Goal: Information Seeking & Learning: Learn about a topic

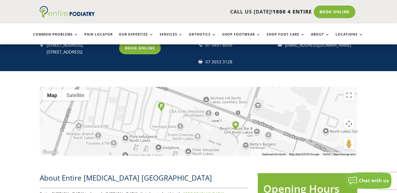
scroll to position [110, 0]
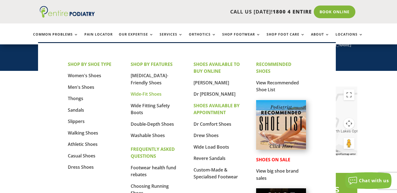
click at [156, 94] on link "Wide-Fit Shoes" at bounding box center [146, 94] width 31 height 6
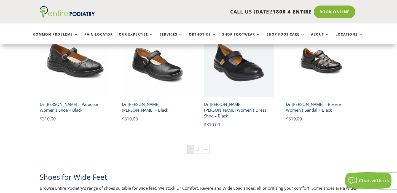
scroll to position [910, 0]
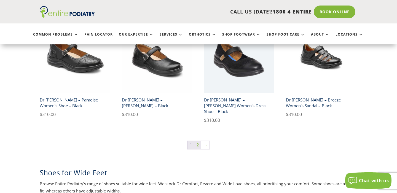
click at [197, 141] on link "2" at bounding box center [197, 145] width 7 height 8
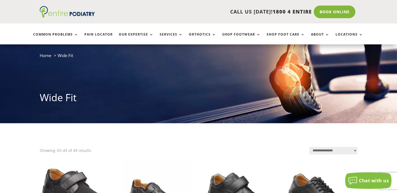
scroll to position [22, 0]
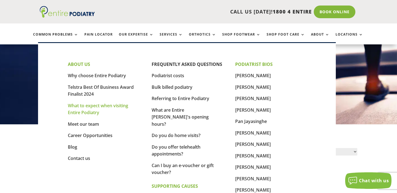
click at [120, 107] on link "What to expect when visiting Entire Podiatry" at bounding box center [98, 108] width 60 height 13
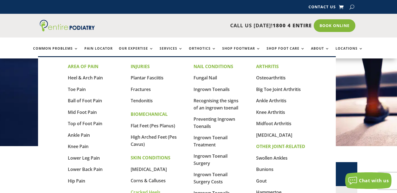
click at [144, 192] on link "Cracked Heels" at bounding box center [146, 192] width 30 height 6
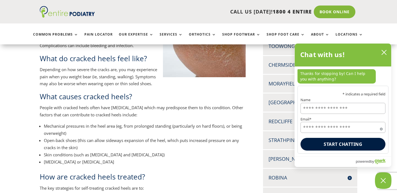
scroll to position [168, 0]
click at [384, 52] on icon "close chatbox" at bounding box center [384, 53] width 6 height 6
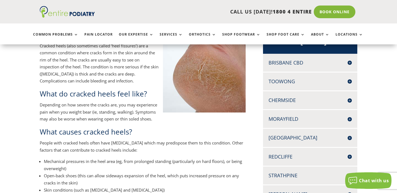
scroll to position [154, 0]
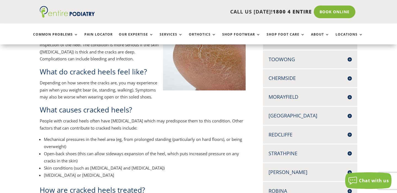
click at [300, 115] on h4 "[GEOGRAPHIC_DATA]" at bounding box center [309, 115] width 83 height 7
